Goal: Transaction & Acquisition: Purchase product/service

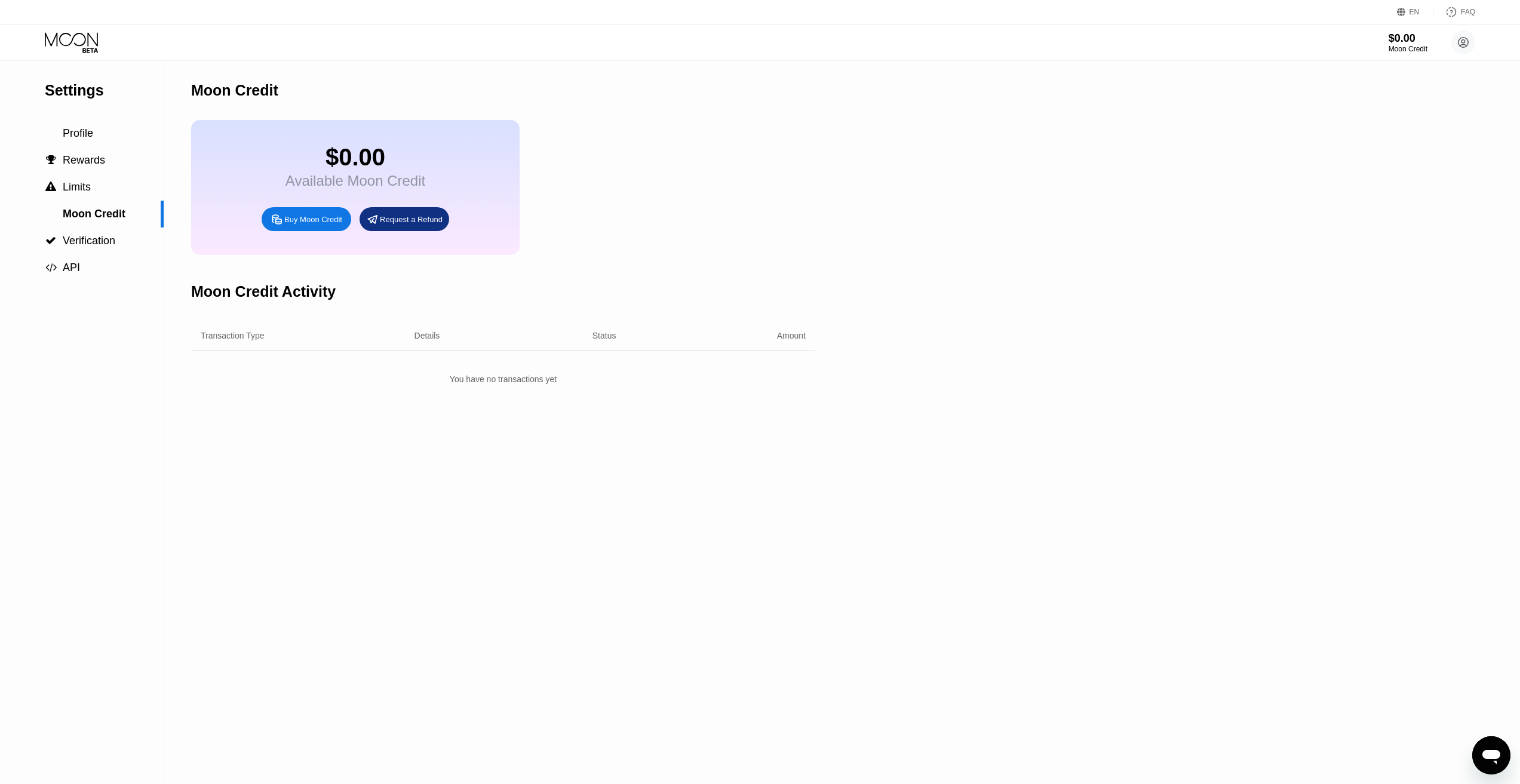
click at [957, 378] on div "Settings Profile  Rewards  Limits Moon Credit  Verification  API Moon Credi…" at bounding box center [760, 423] width 1520 height 724
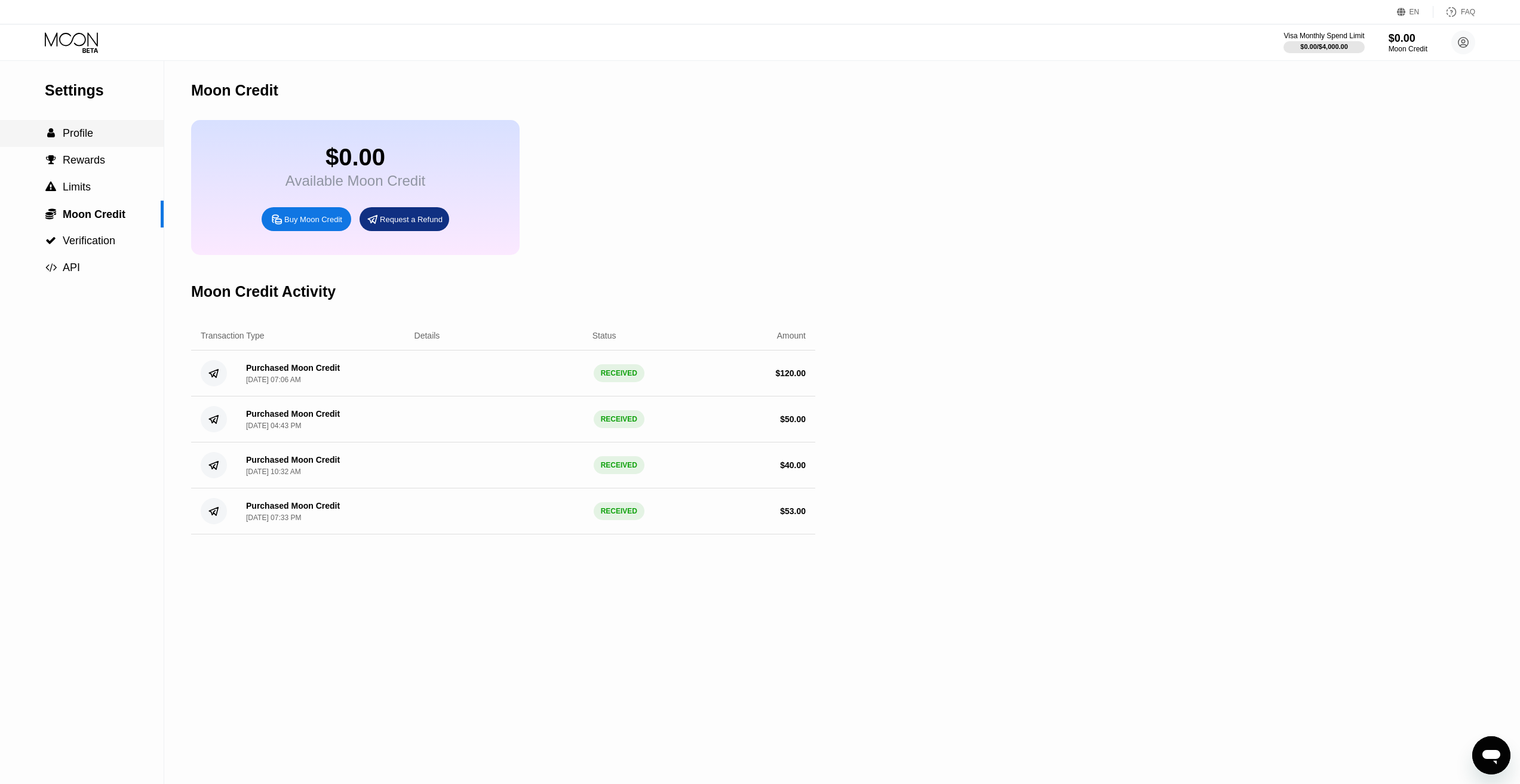
click at [85, 133] on span "Profile" at bounding box center [78, 133] width 30 height 12
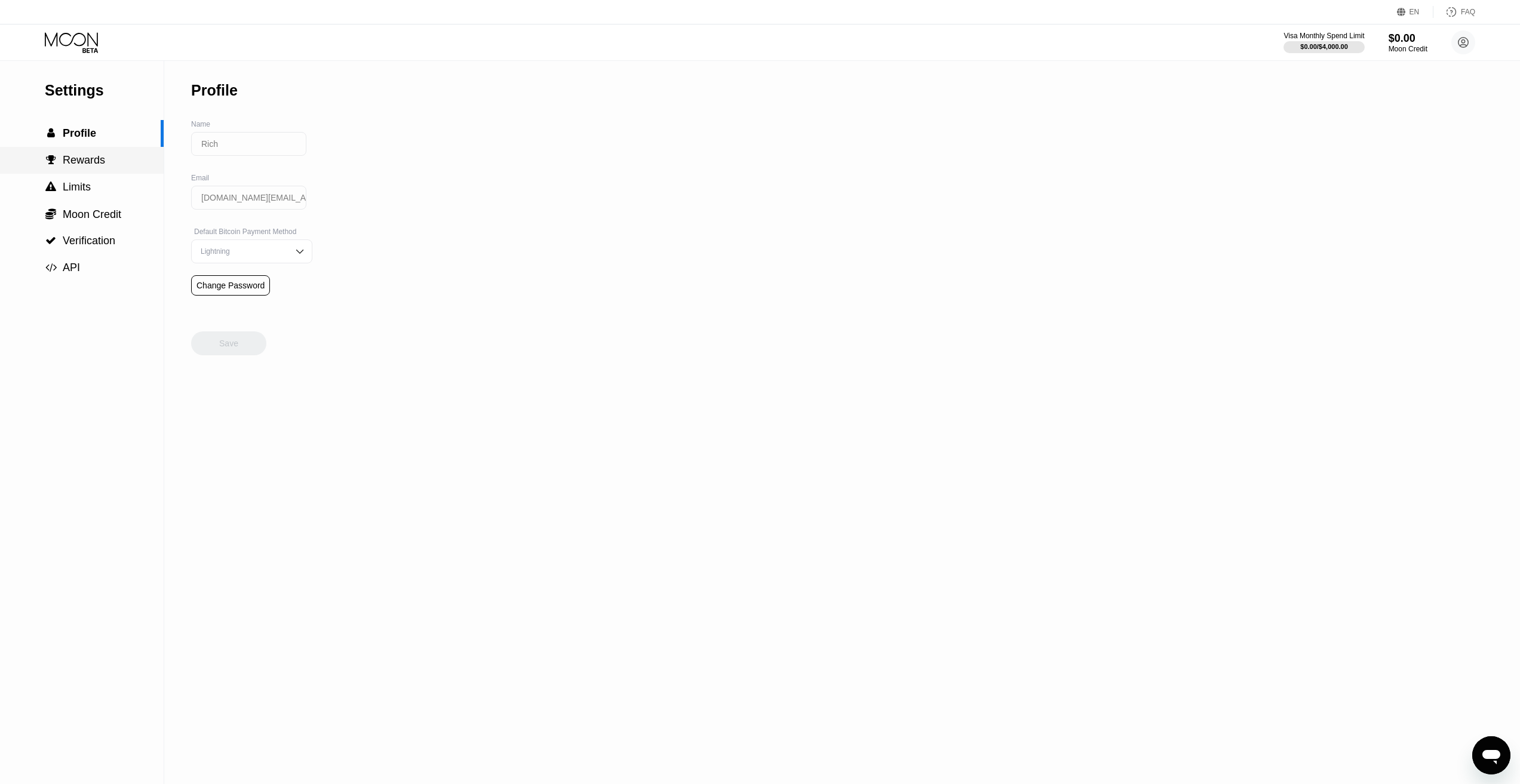
click at [91, 165] on span "Rewards" at bounding box center [84, 160] width 42 height 12
click at [73, 43] on icon at bounding box center [73, 43] width 56 height 21
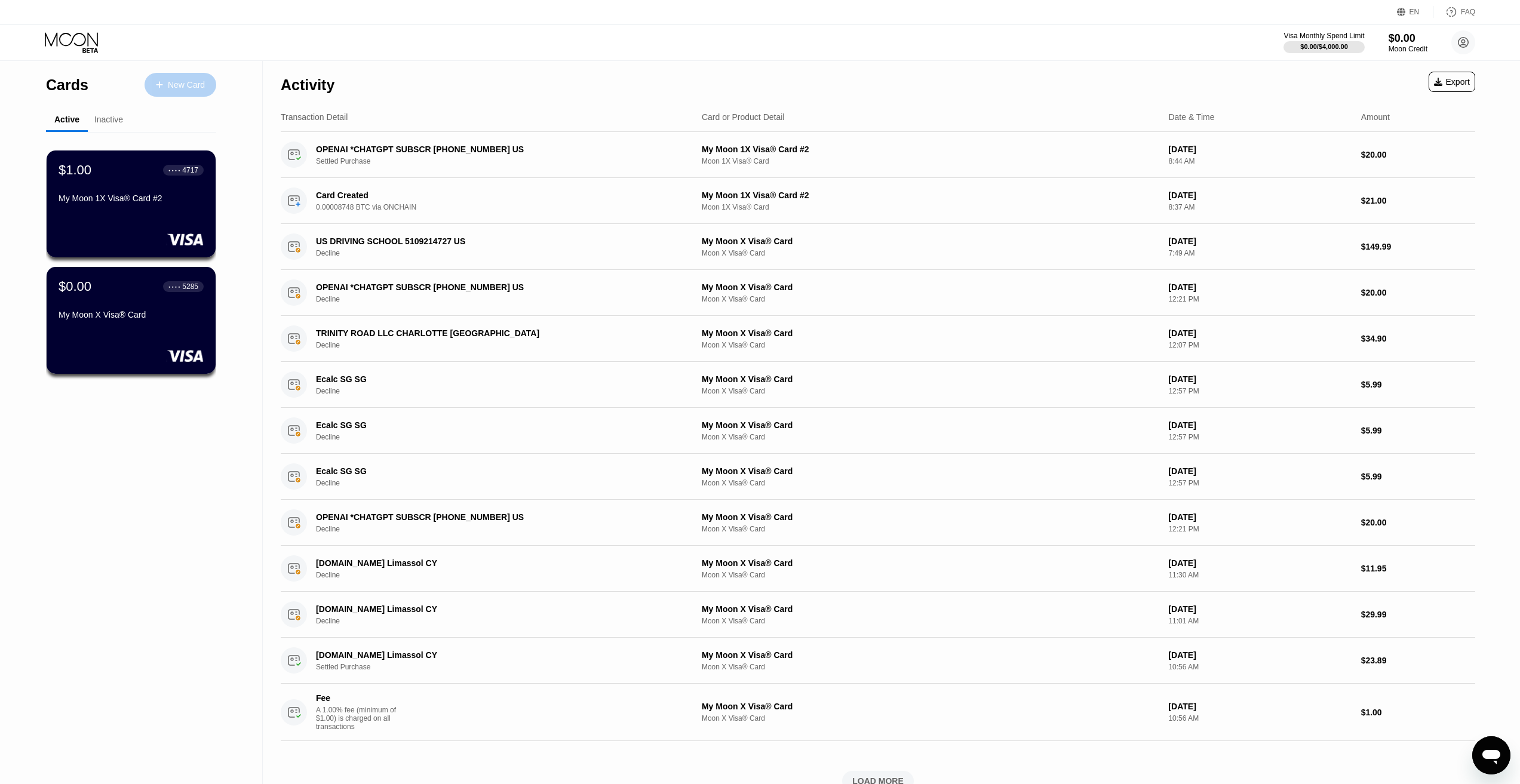
click at [196, 91] on div "New Card" at bounding box center [180, 85] width 72 height 24
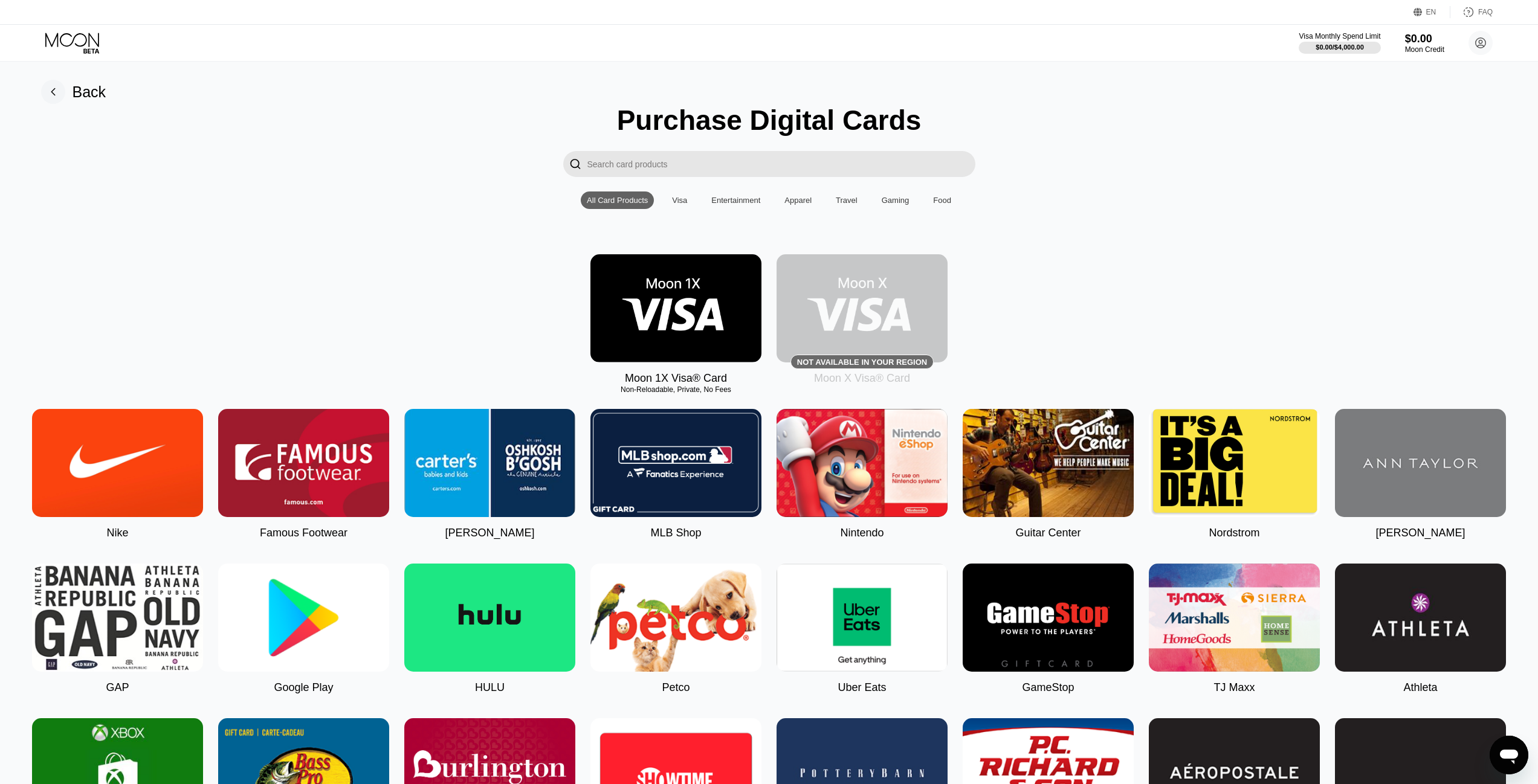
click at [675, 307] on img at bounding box center [677, 309] width 171 height 109
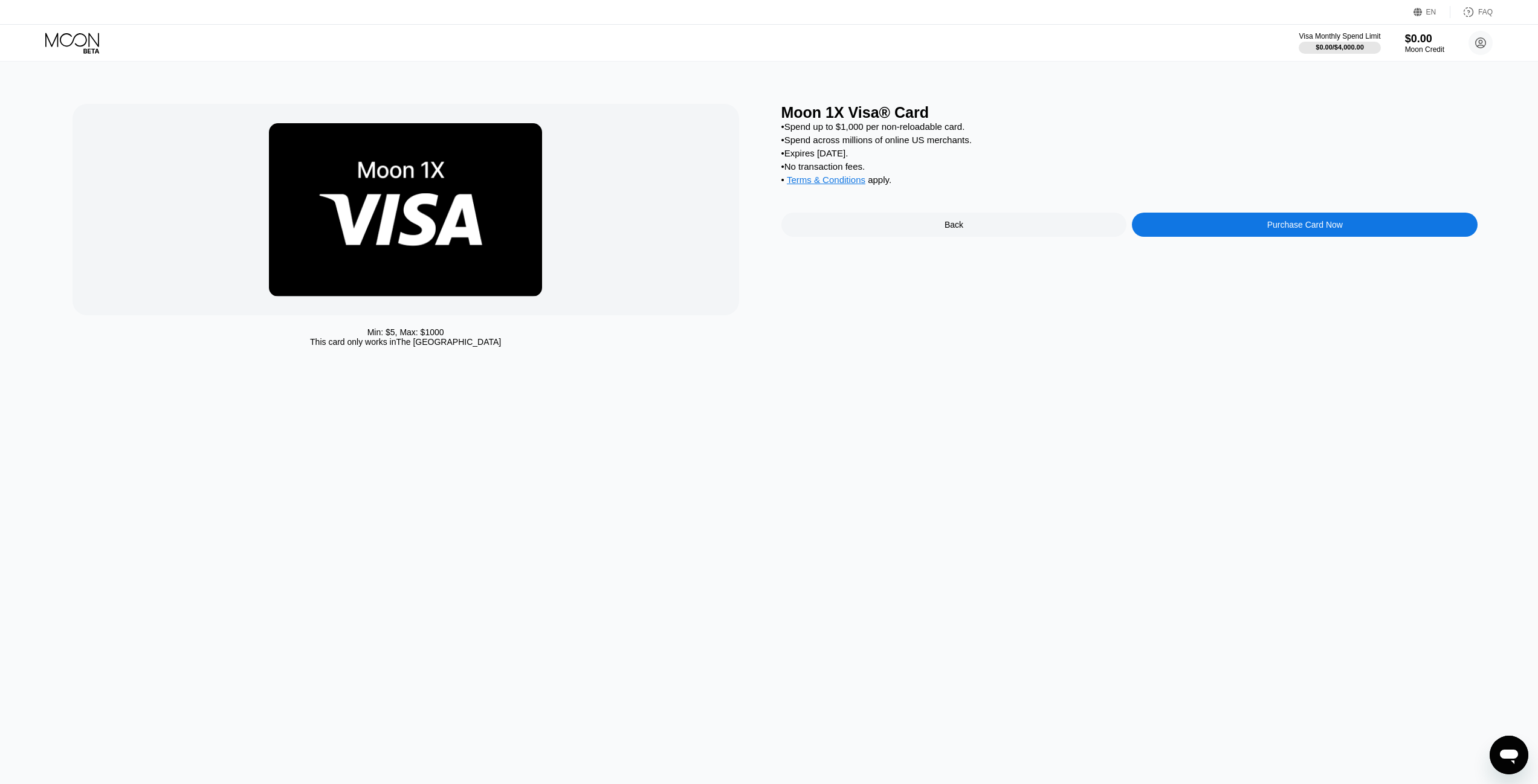
click at [1221, 233] on div "Purchase Card Now" at bounding box center [1305, 225] width 346 height 24
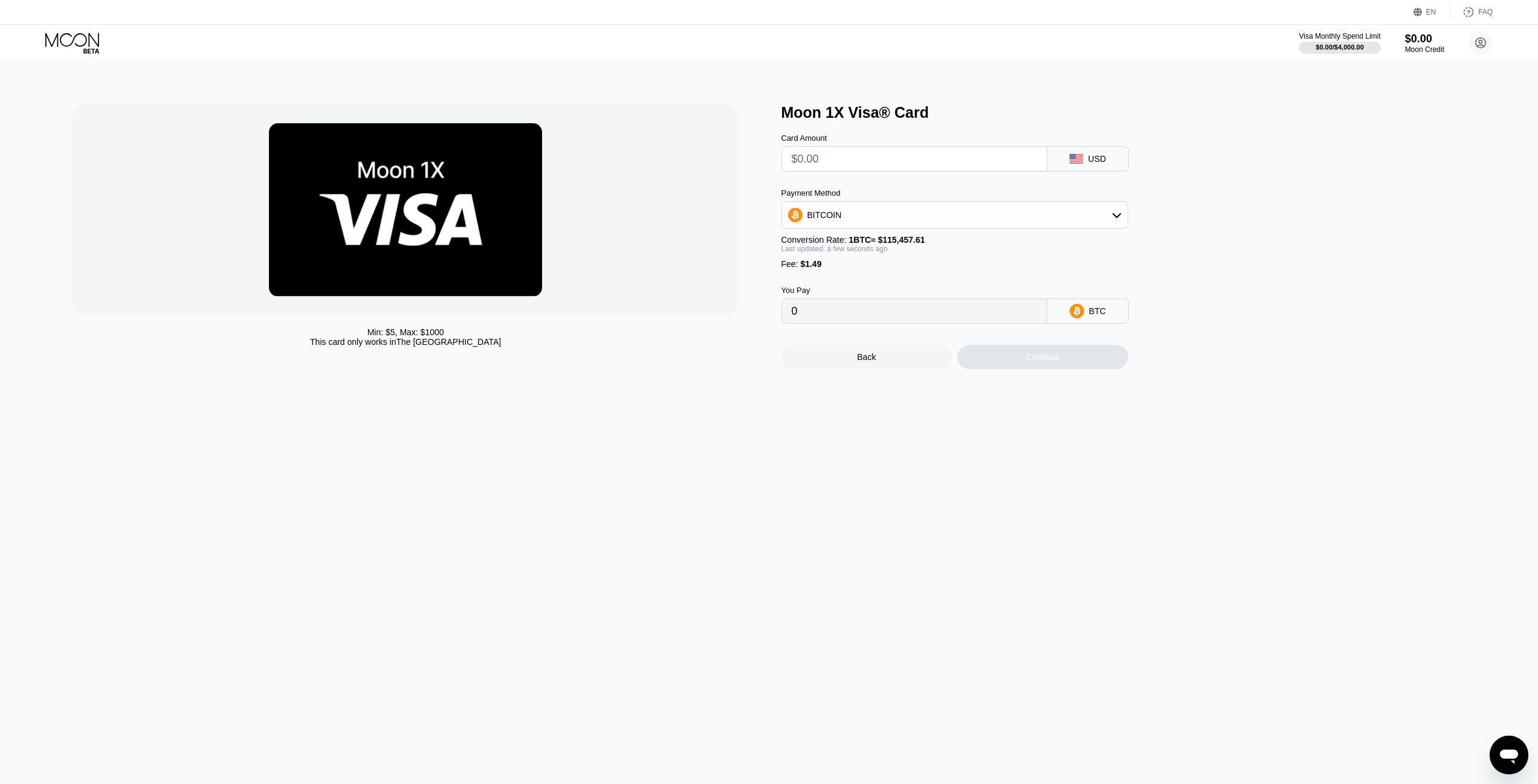
click at [861, 167] on input "text" at bounding box center [914, 159] width 245 height 24
type input "$20"
type input "0.00018613"
type input "$20"
click at [926, 224] on div "BITCOIN" at bounding box center [955, 215] width 346 height 24
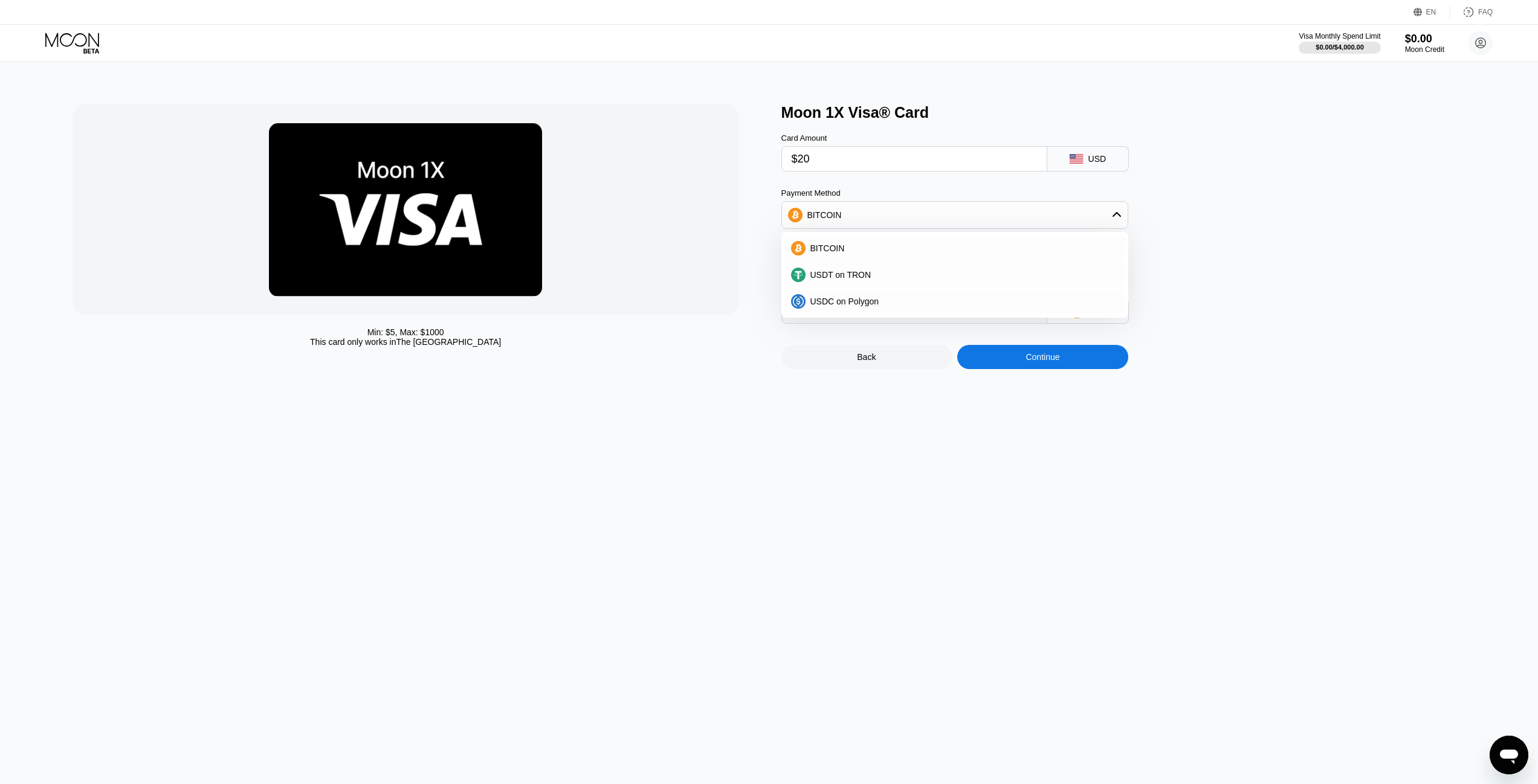
click at [934, 222] on div "BITCOIN" at bounding box center [955, 215] width 346 height 24
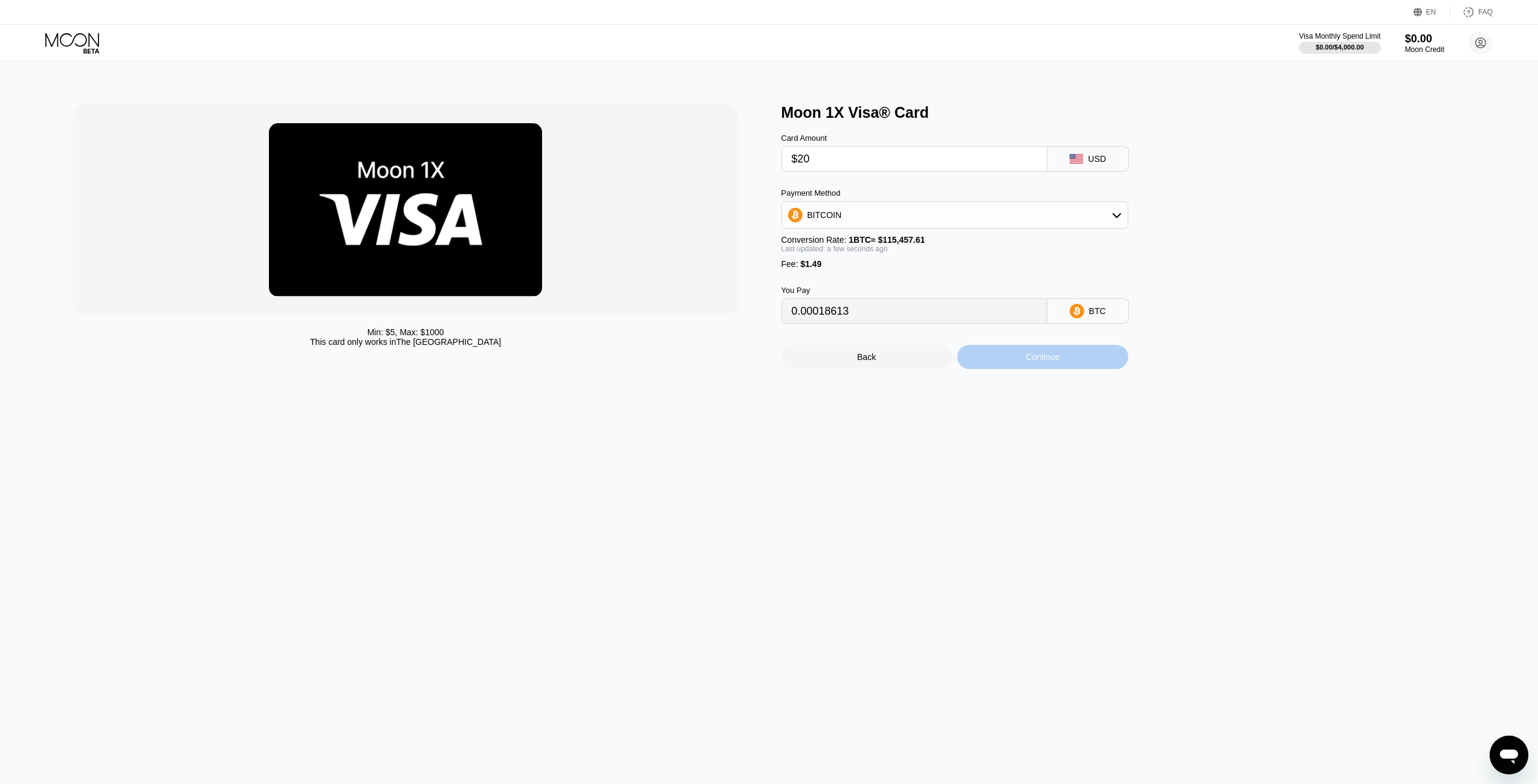
click at [1017, 369] on div "Continue" at bounding box center [1043, 358] width 171 height 24
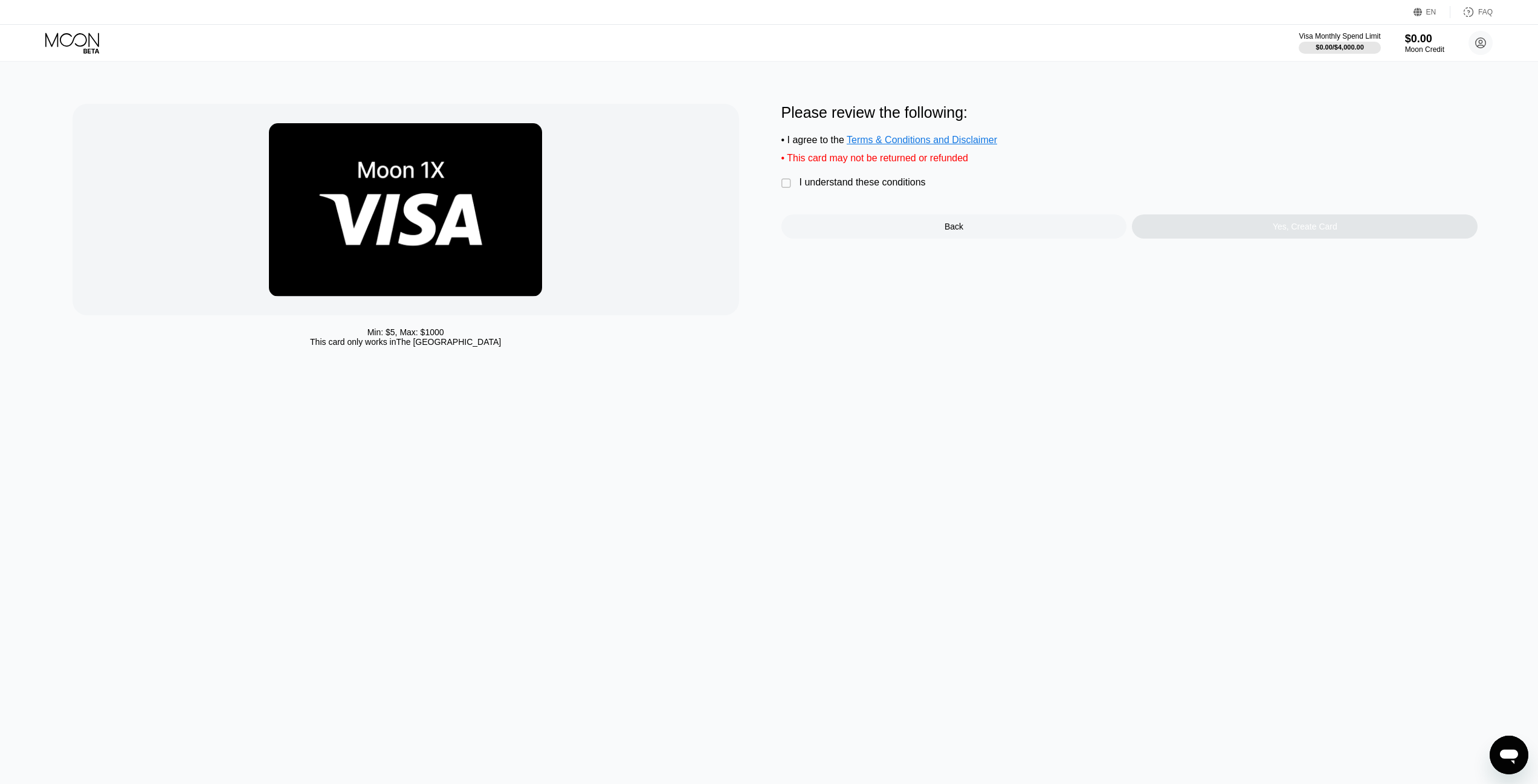
click at [850, 202] on div "Please review the following: • I agree to the Terms & Conditions and Disclaimer…" at bounding box center [1130, 171] width 697 height 134
click at [850, 188] on div "I understand these conditions" at bounding box center [862, 183] width 126 height 11
click at [1253, 230] on div "Yes, Create Card" at bounding box center [1305, 227] width 346 height 24
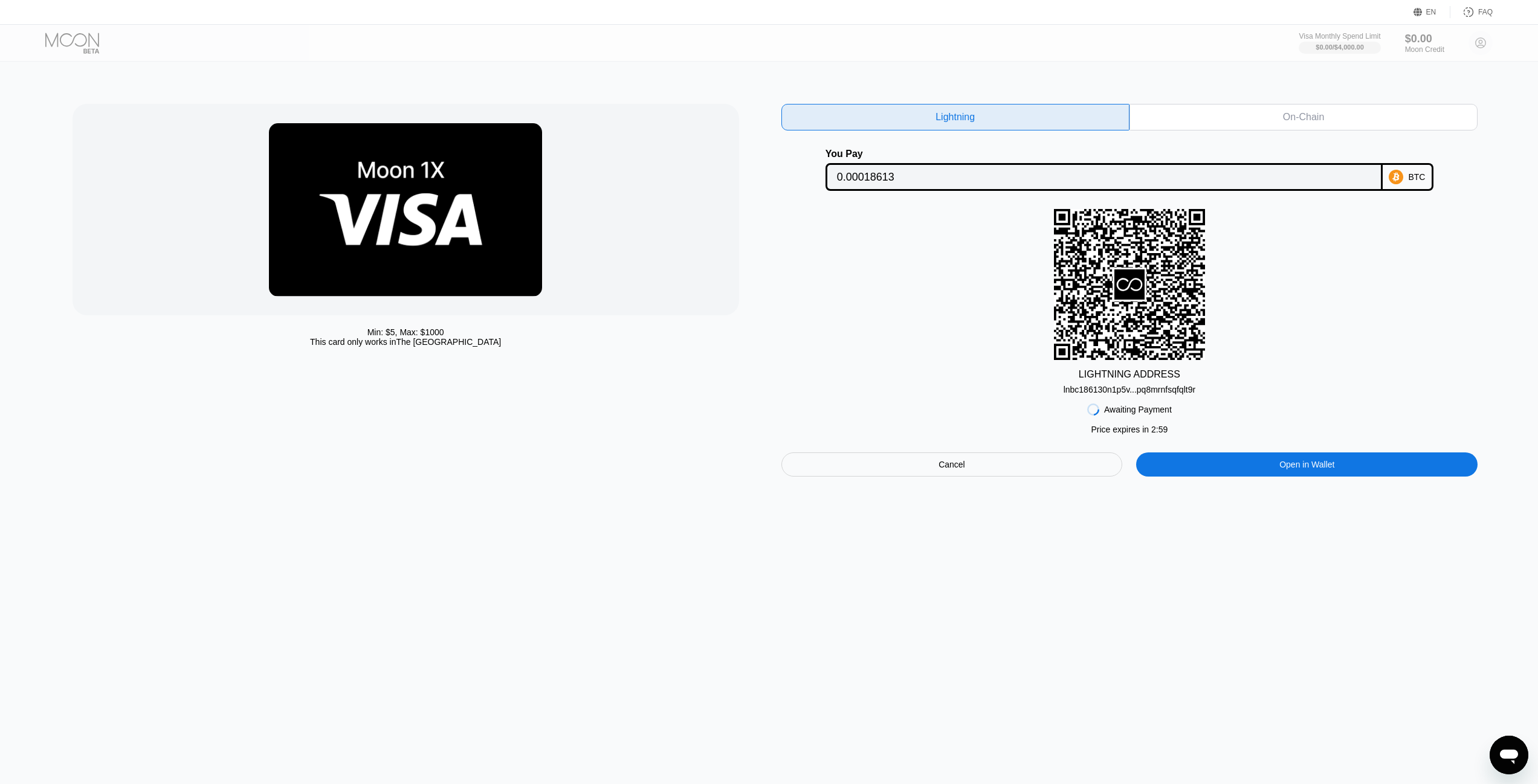
click at [1277, 172] on input "0.00018613" at bounding box center [1104, 177] width 534 height 24
click at [1254, 120] on div "On-Chain" at bounding box center [1303, 117] width 348 height 27
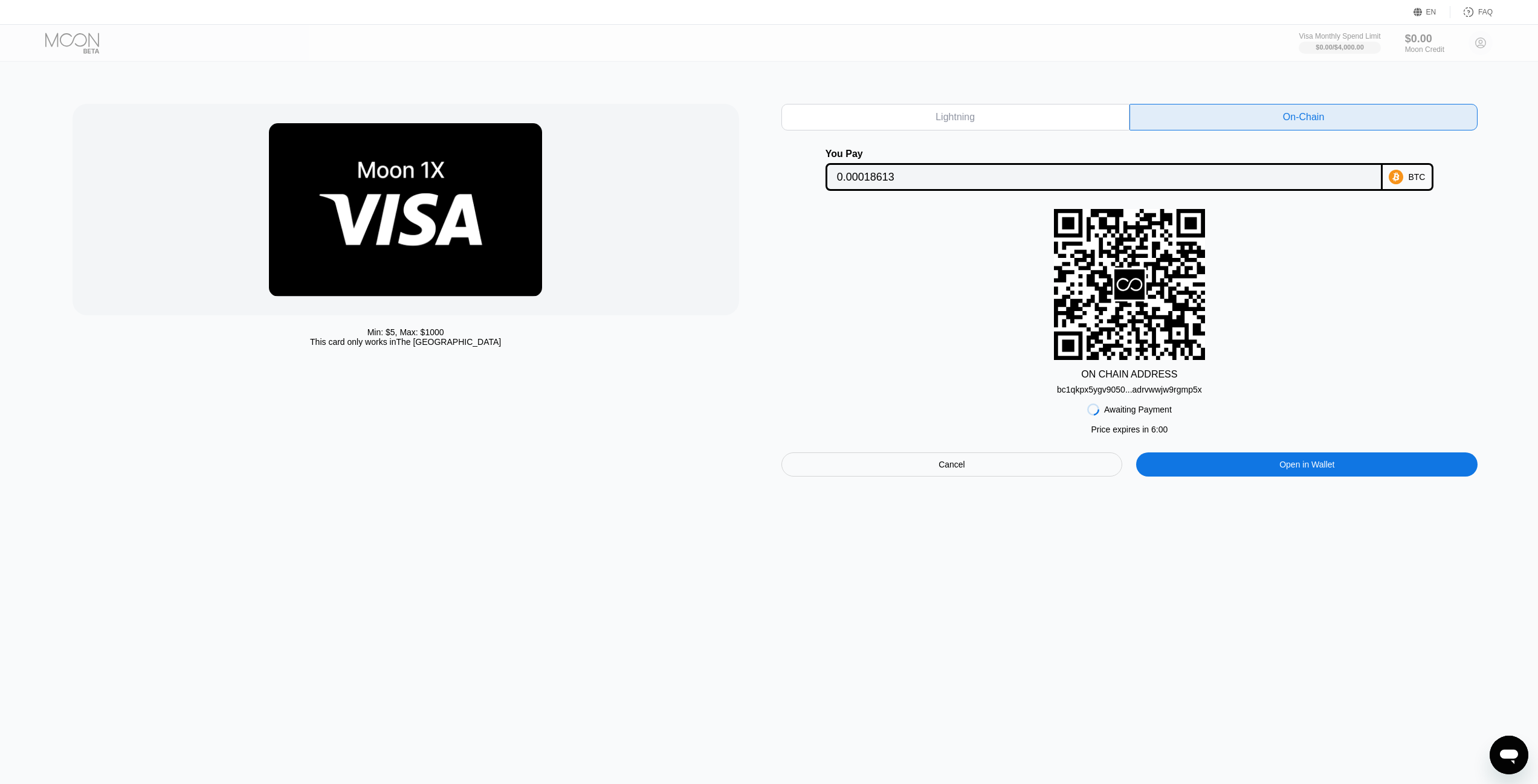
click at [995, 181] on input "0.00018613" at bounding box center [1104, 177] width 534 height 24
click at [1114, 394] on div "bc1qkpx5ygv9050...adrvwwjw9rgmp5x" at bounding box center [1130, 390] width 145 height 10
click at [1128, 393] on div "bc1qkpx5ygv9050...adrvwwjw9rgmp5x" at bounding box center [1130, 390] width 145 height 10
click at [936, 281] on div "ON CHAIN ADDRESS bc1qkpx5ygv9050...adrvwwjw9rgmp5x" at bounding box center [1130, 302] width 697 height 186
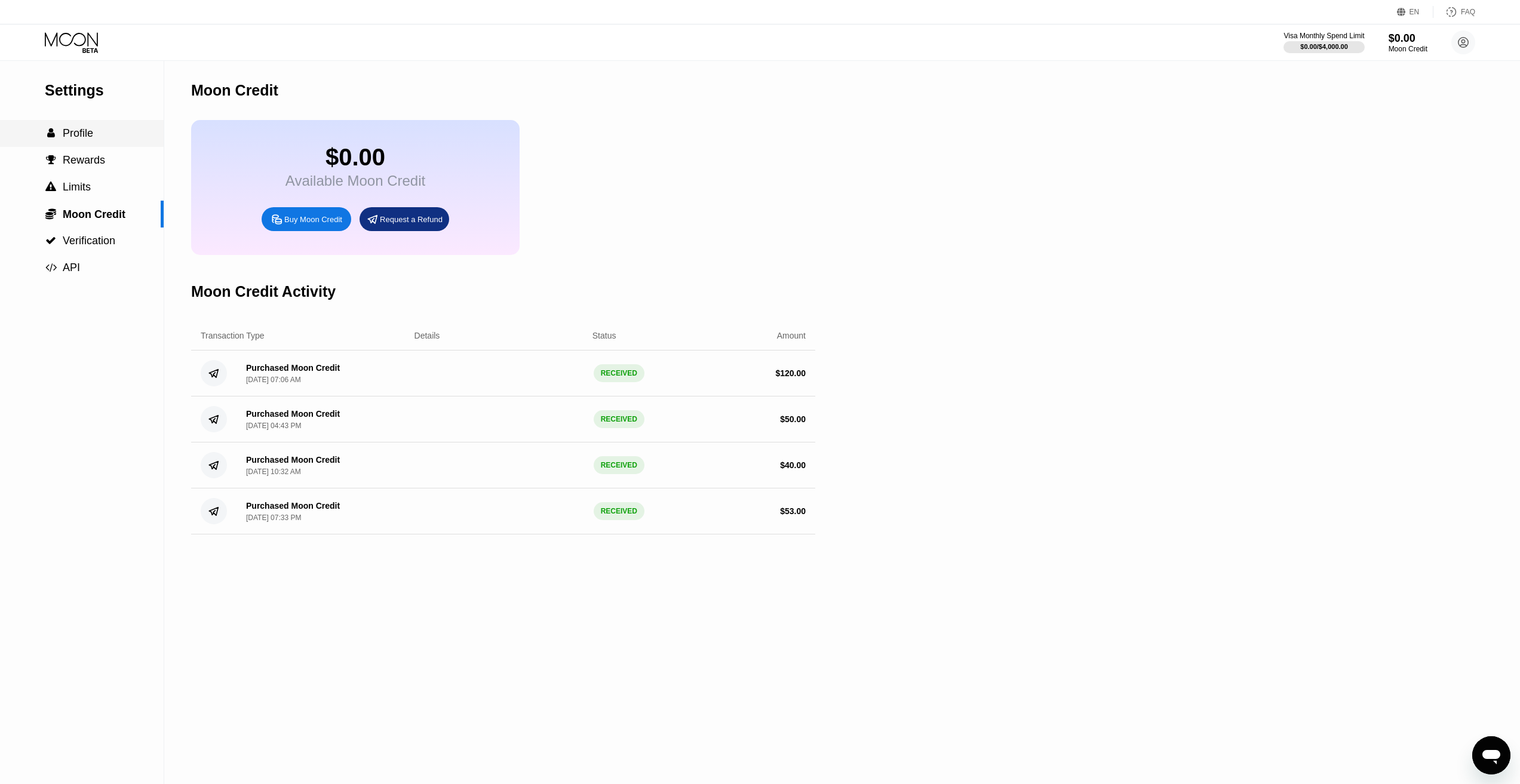
click at [93, 137] on div " Profile" at bounding box center [82, 133] width 164 height 13
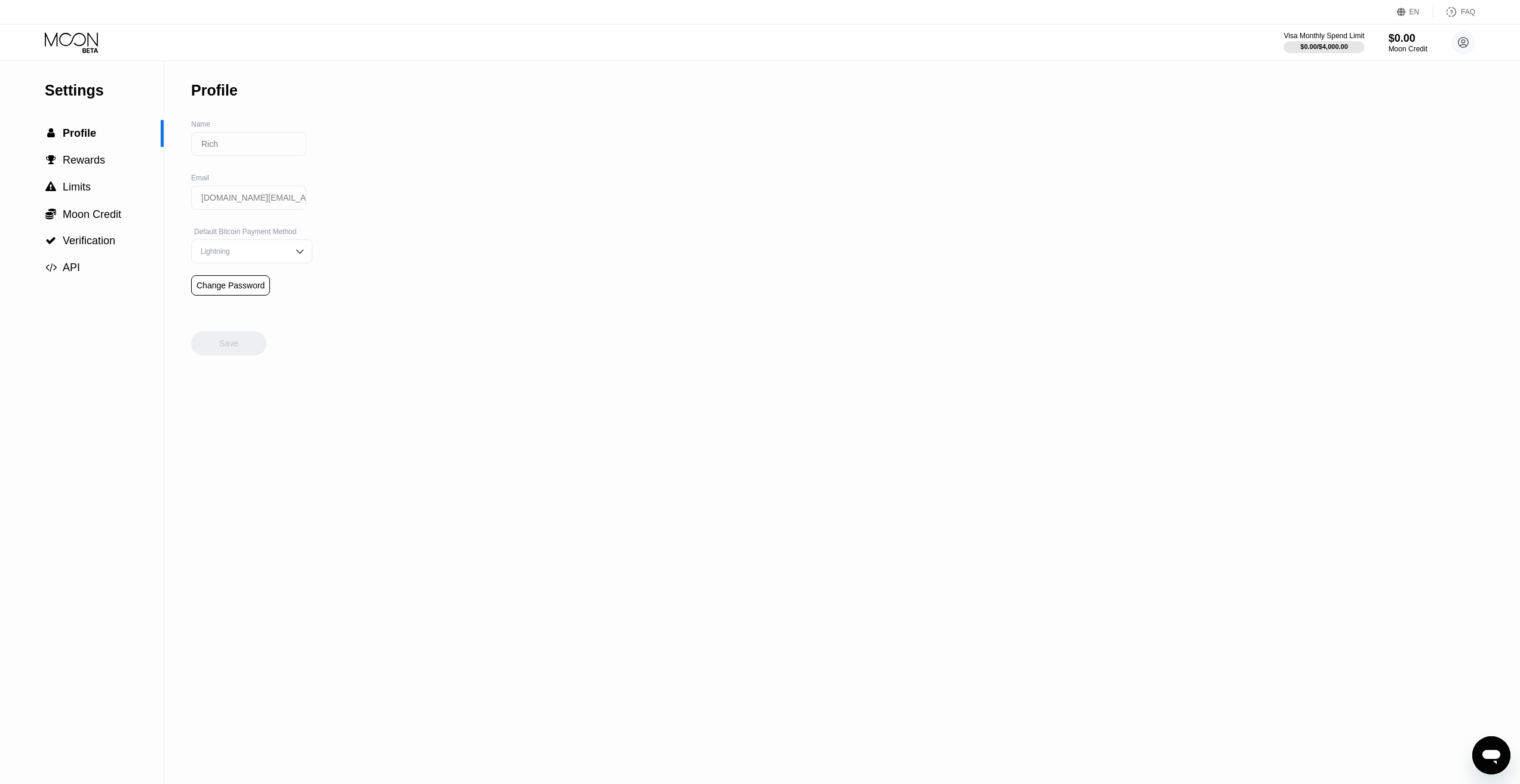
click at [81, 46] on icon at bounding box center [73, 43] width 56 height 21
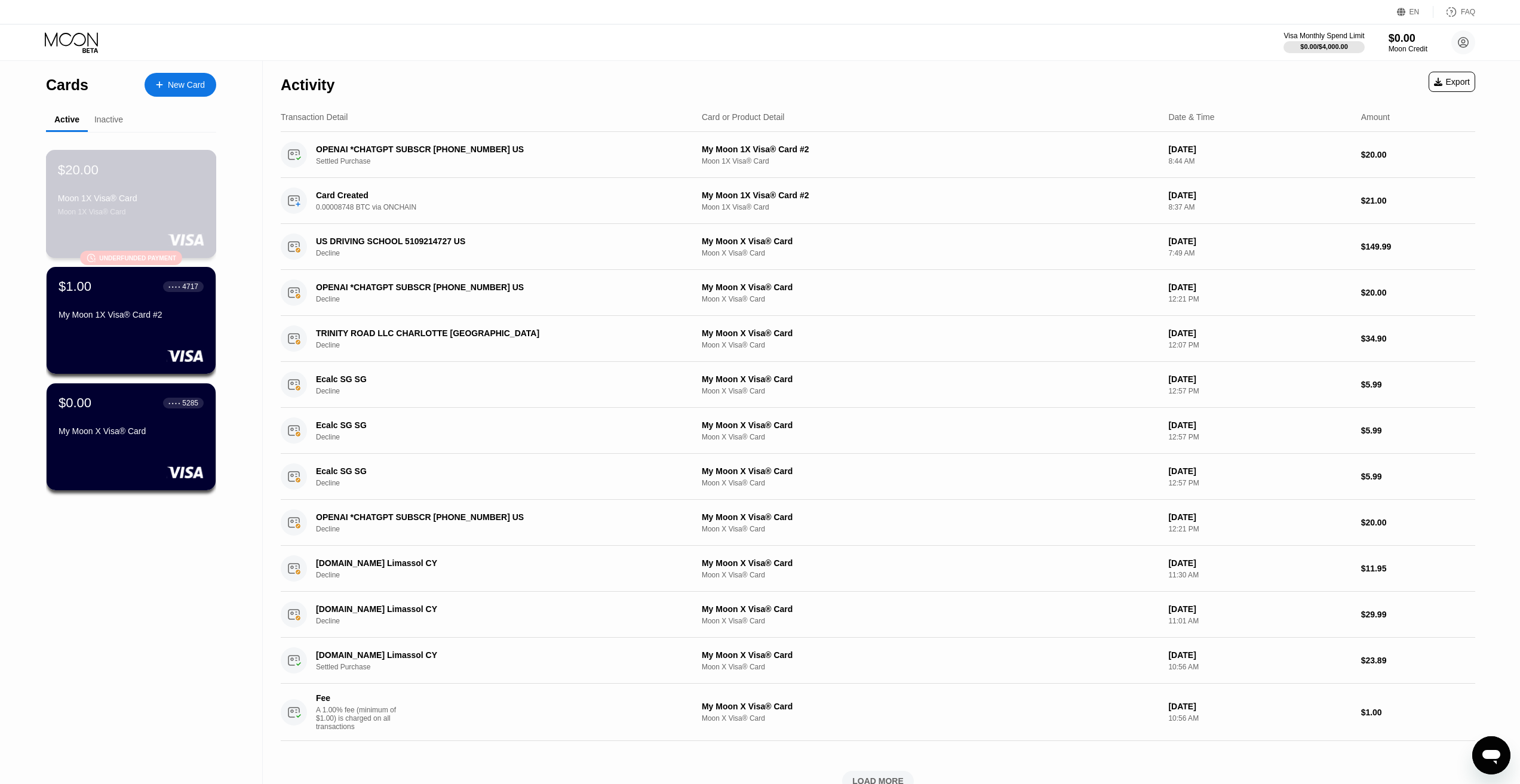
click at [163, 201] on div "Moon 1X Visa® Card" at bounding box center [131, 198] width 147 height 10
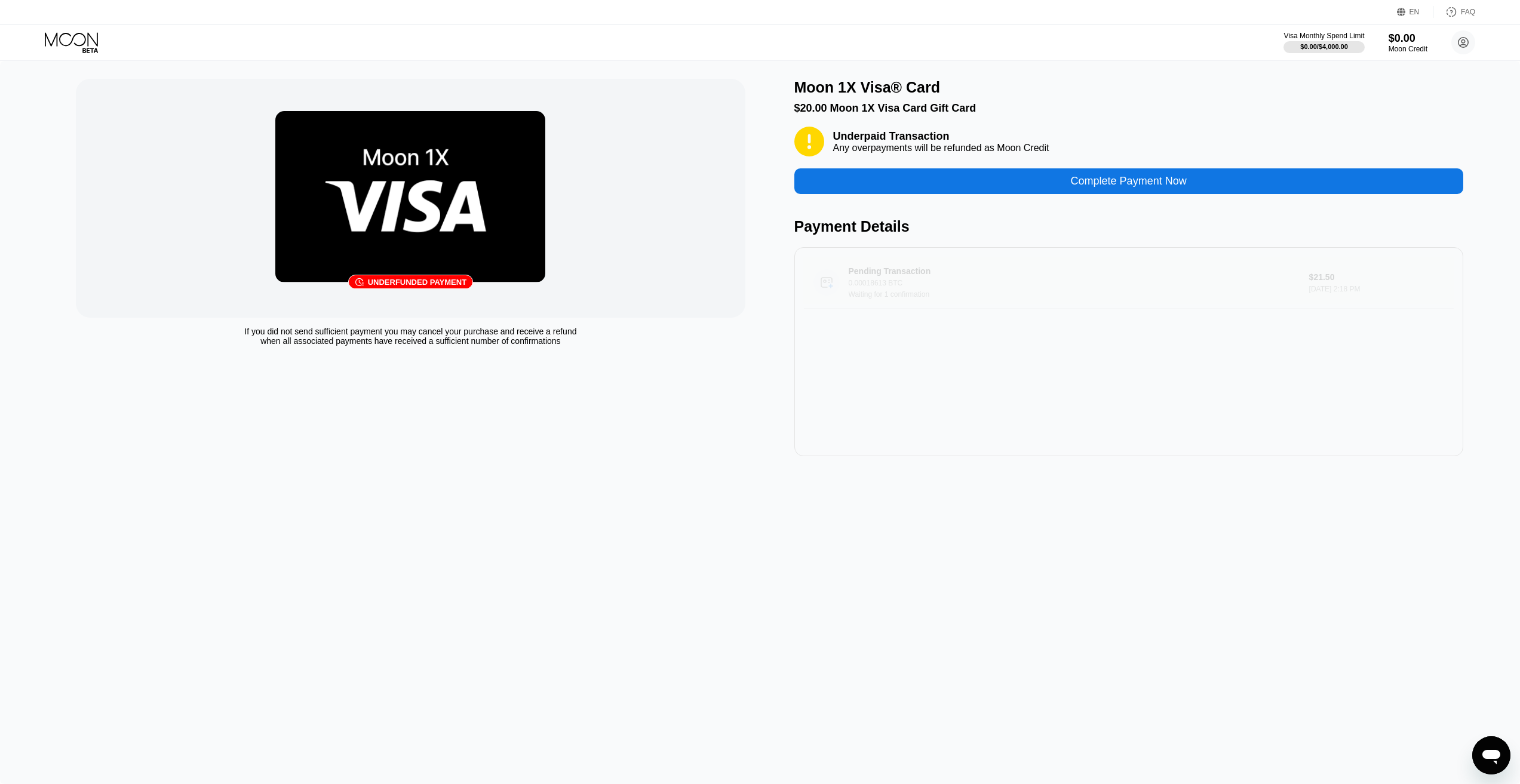
click at [1159, 287] on div "0.00018613 BTC" at bounding box center [1068, 282] width 438 height 8
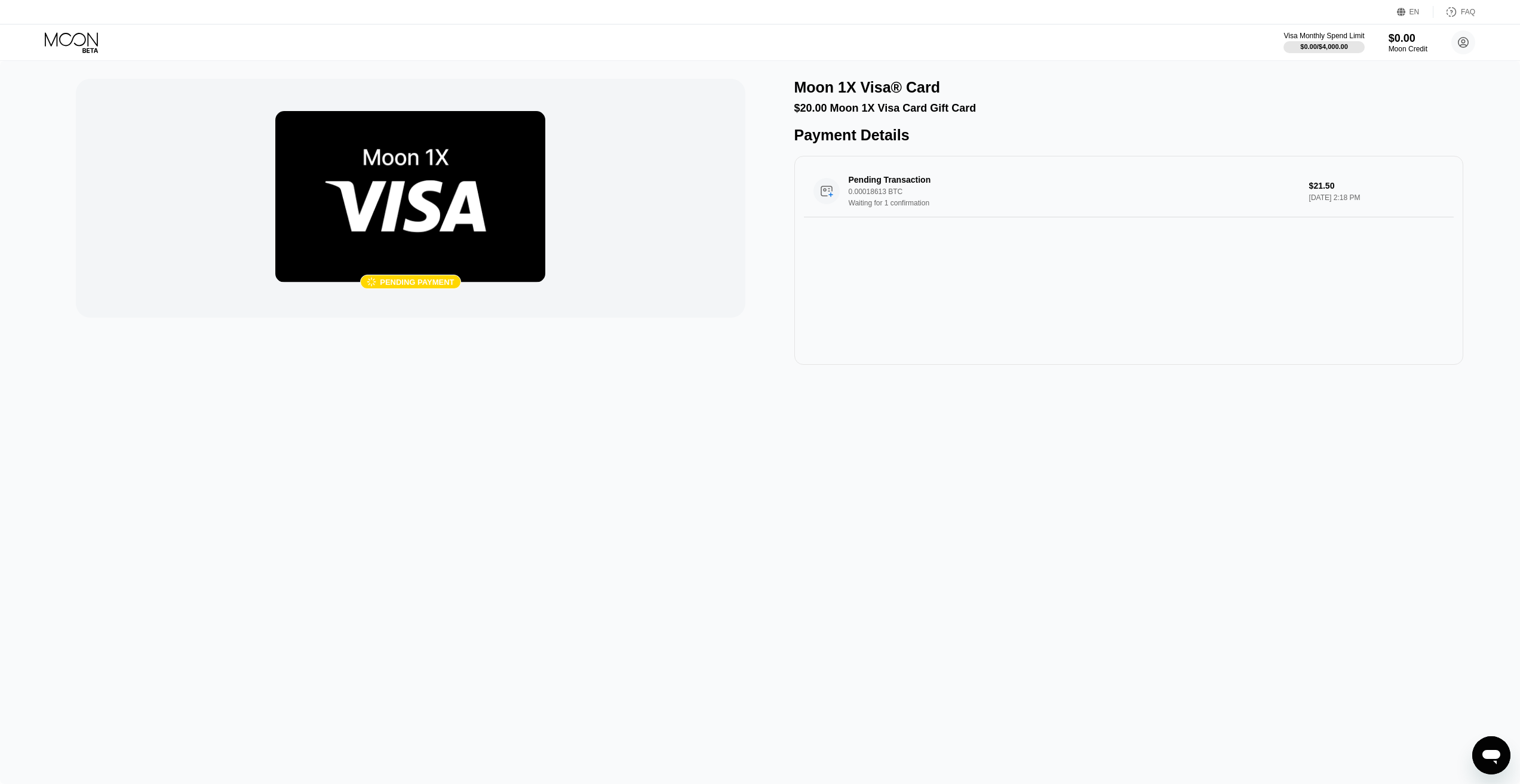
click at [654, 131] on div " Pending payment" at bounding box center [410, 198] width 669 height 239
